Goal: Check status: Check status

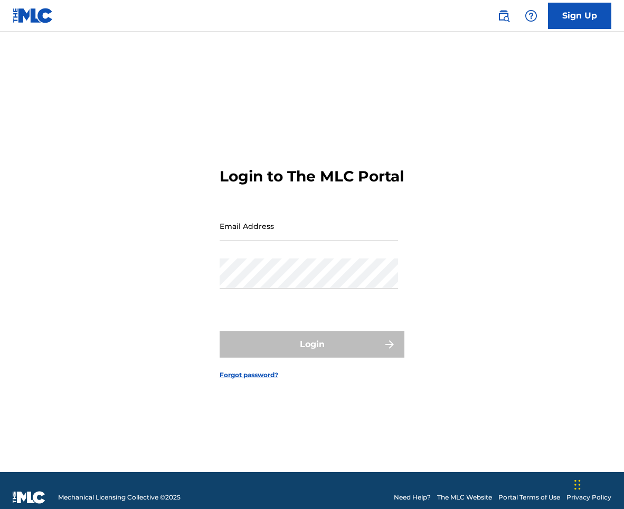
click at [289, 232] on input "Email Address" at bounding box center [309, 226] width 178 height 30
click at [329, 238] on input "Email Address" at bounding box center [309, 226] width 178 height 30
type input "[PERSON_NAME][EMAIL_ADDRESS][PERSON_NAME][DOMAIN_NAME]"
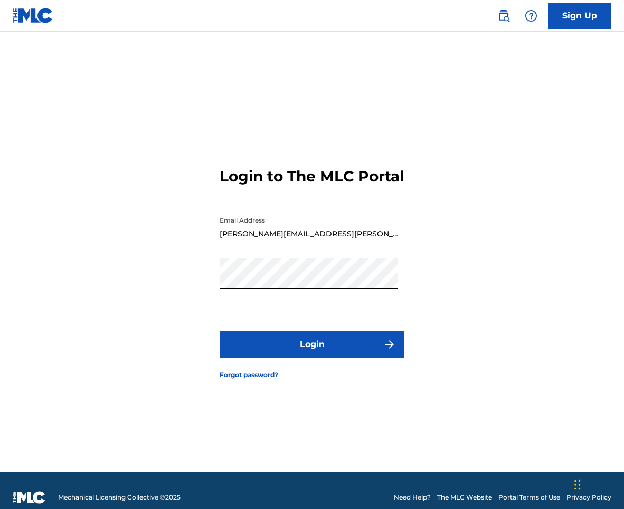
click at [347, 357] on button "Login" at bounding box center [312, 344] width 185 height 26
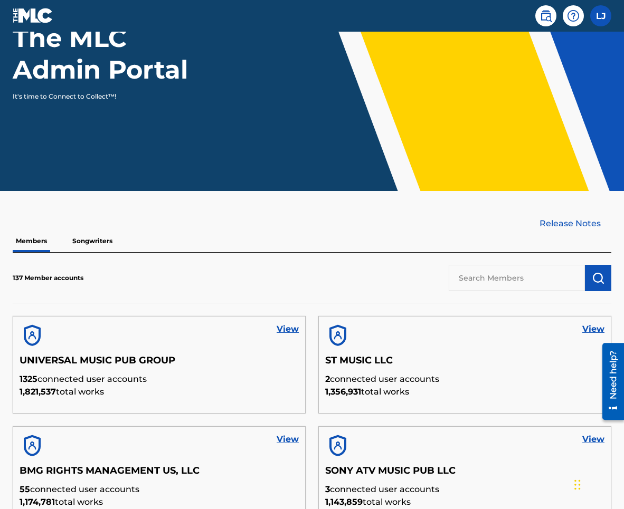
scroll to position [166, 0]
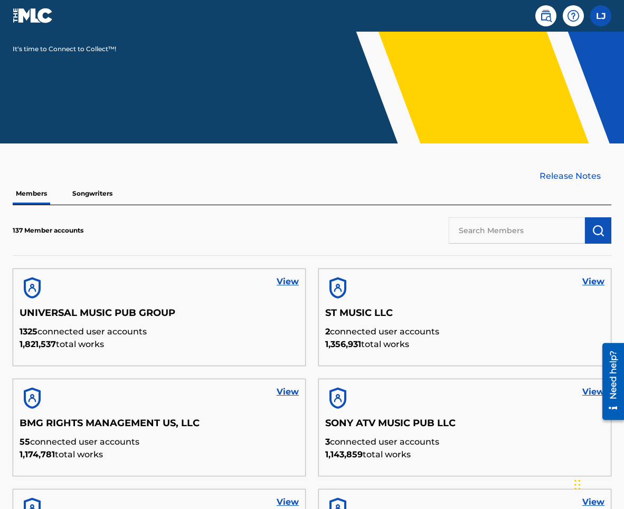
click at [285, 281] on link "View" at bounding box center [288, 282] width 22 height 13
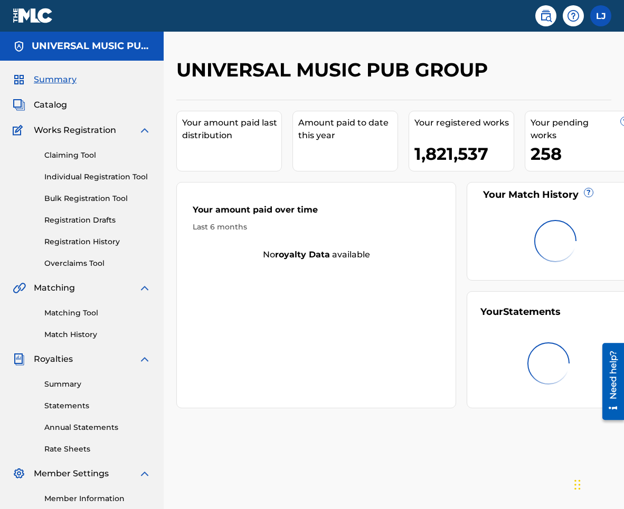
click at [85, 239] on link "Registration History" at bounding box center [97, 241] width 107 height 11
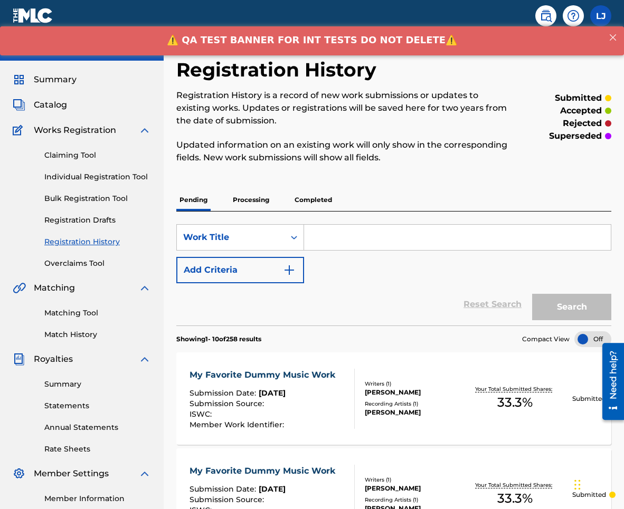
click at [307, 203] on p "Completed" at bounding box center [313, 200] width 44 height 22
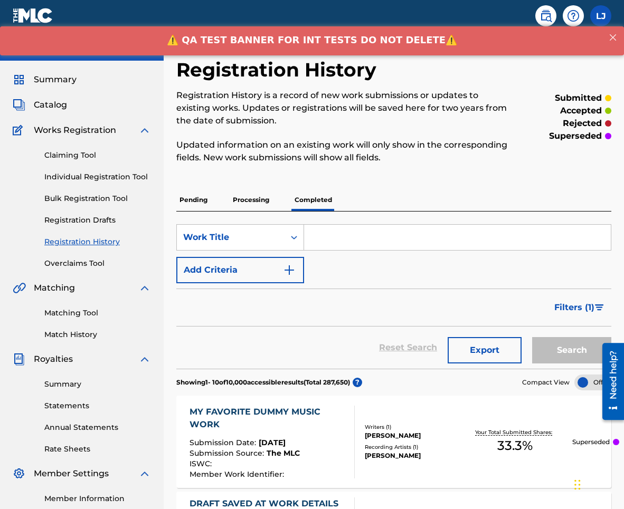
click at [337, 239] on input "Search Form" at bounding box center [457, 237] width 307 height 25
type input "my"
click at [571, 342] on button "Search" at bounding box center [571, 350] width 79 height 26
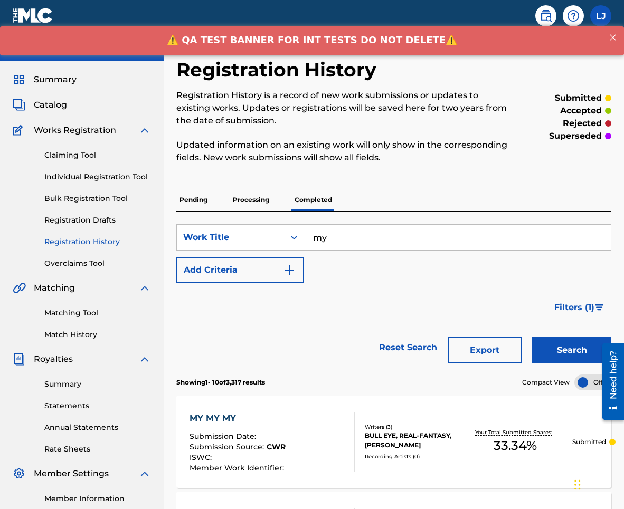
click at [241, 203] on p "Processing" at bounding box center [251, 200] width 43 height 22
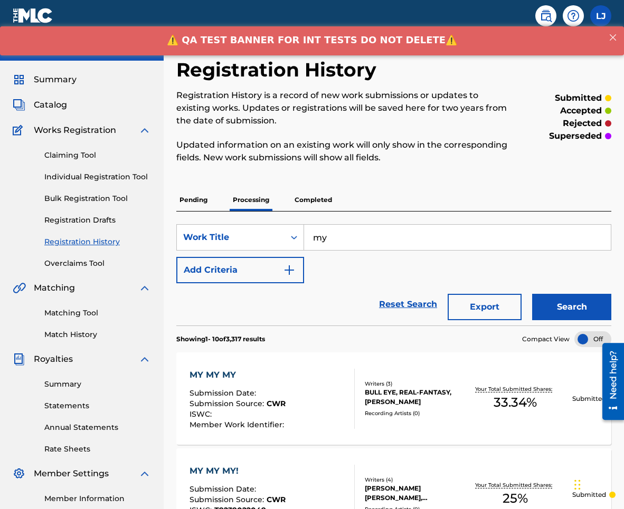
click at [314, 201] on p "Completed" at bounding box center [313, 200] width 44 height 22
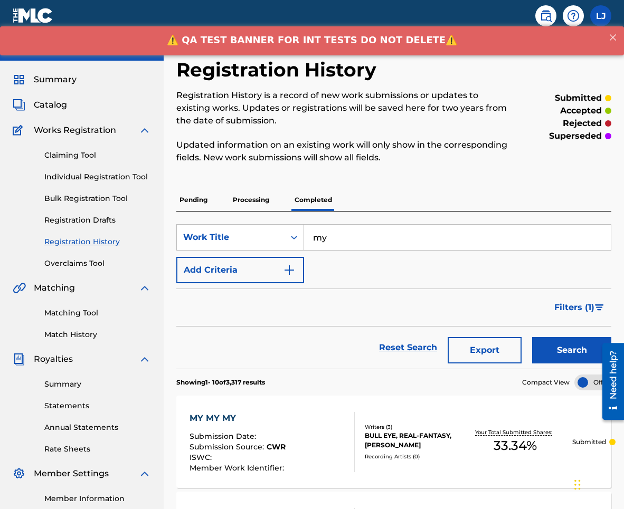
click at [263, 198] on p "Processing" at bounding box center [251, 200] width 43 height 22
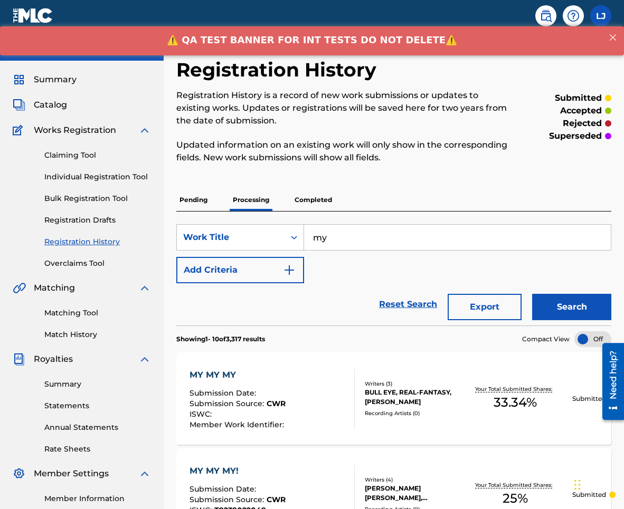
click at [318, 205] on p "Completed" at bounding box center [313, 200] width 44 height 22
